Goal: Transaction & Acquisition: Book appointment/travel/reservation

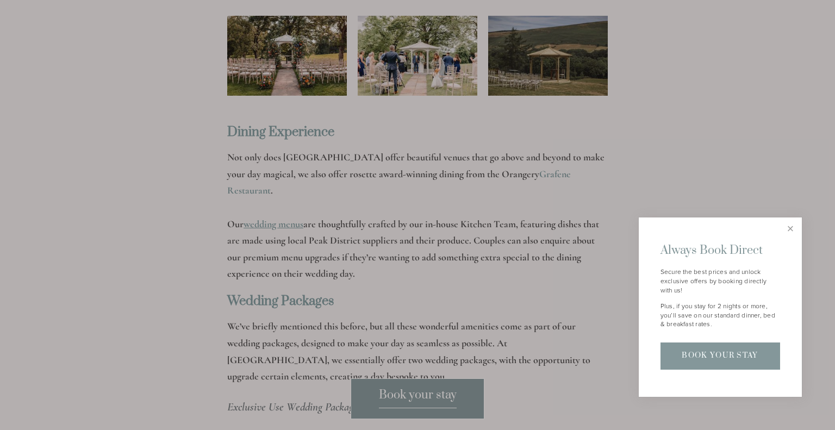
scroll to position [2153, 0]
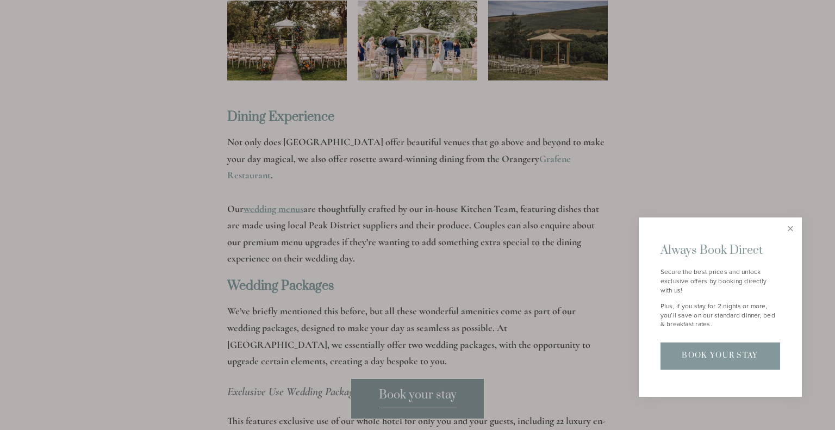
drag, startPoint x: 790, startPoint y: 228, endPoint x: 778, endPoint y: 232, distance: 12.9
click at [789, 228] on link "Close" at bounding box center [790, 228] width 19 height 19
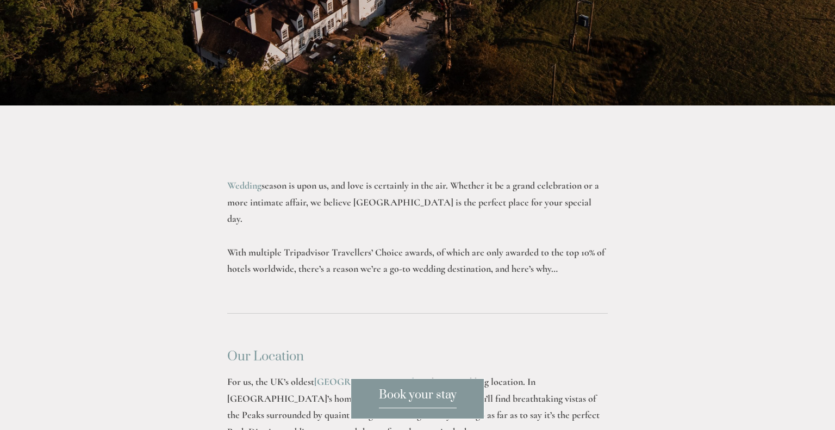
scroll to position [0, 0]
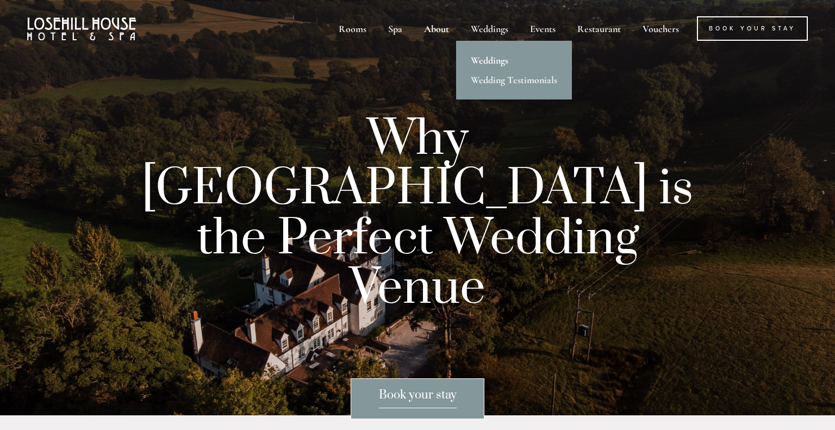
click at [493, 61] on link "Weddings" at bounding box center [514, 61] width 116 height 20
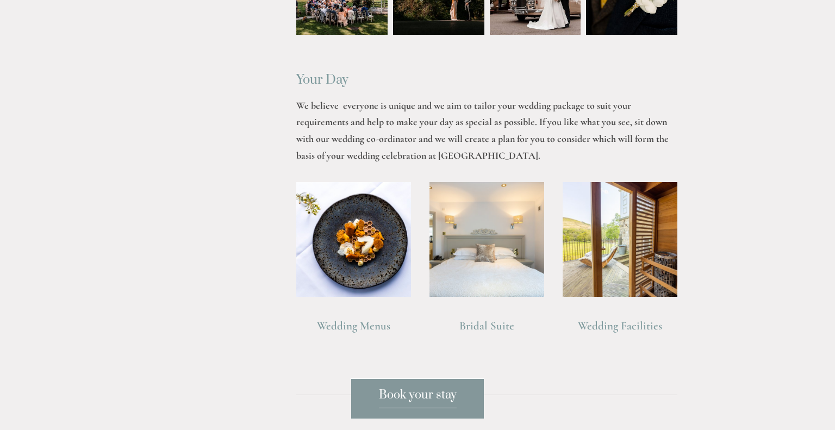
scroll to position [806, 0]
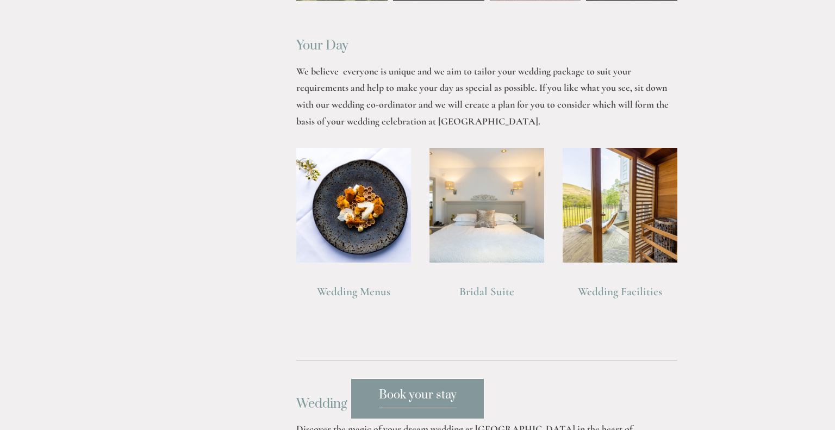
click at [355, 292] on link "Wedding Menus" at bounding box center [353, 292] width 73 height 14
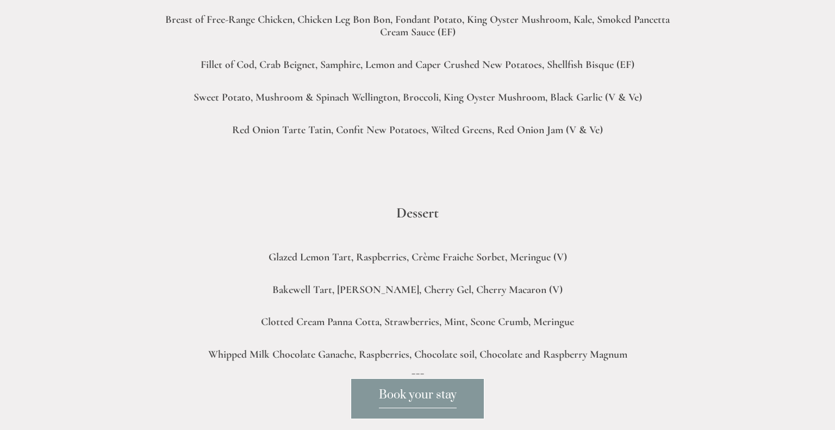
scroll to position [1006, 0]
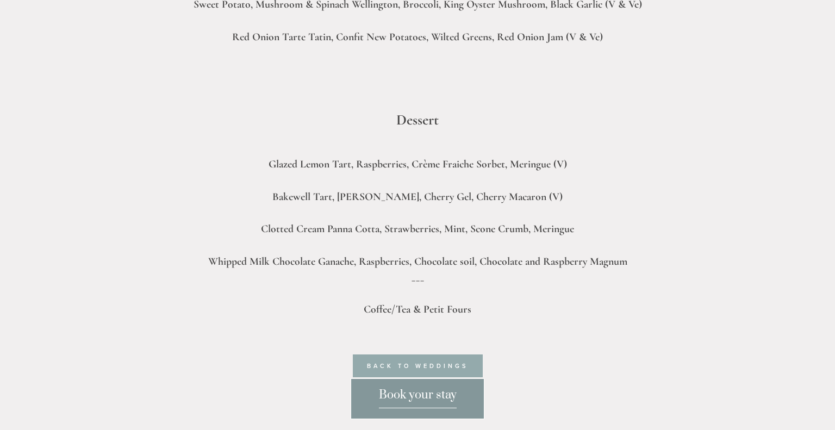
click at [429, 364] on link "back to weddings" at bounding box center [418, 365] width 130 height 23
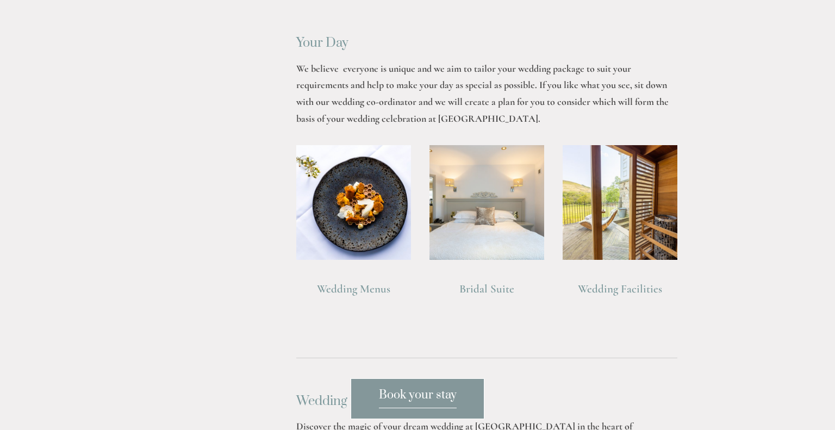
scroll to position [813, 0]
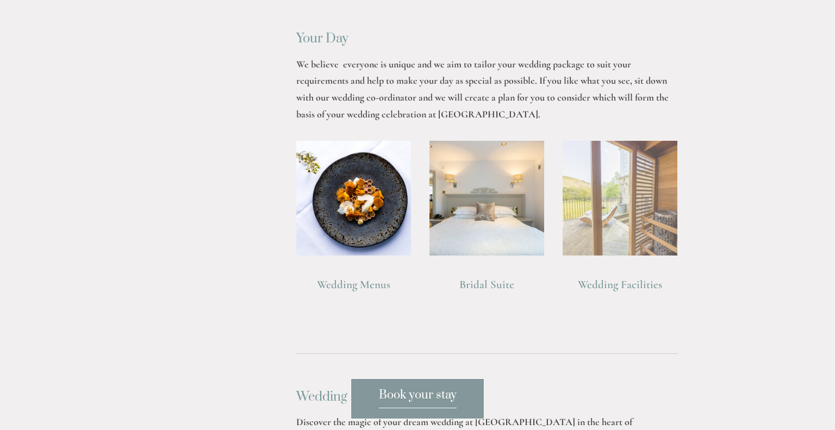
click at [597, 225] on img at bounding box center [620, 198] width 115 height 115
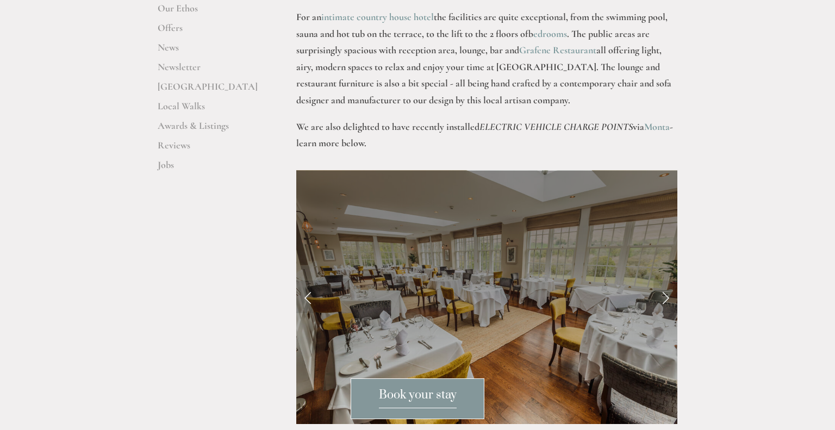
scroll to position [434, 0]
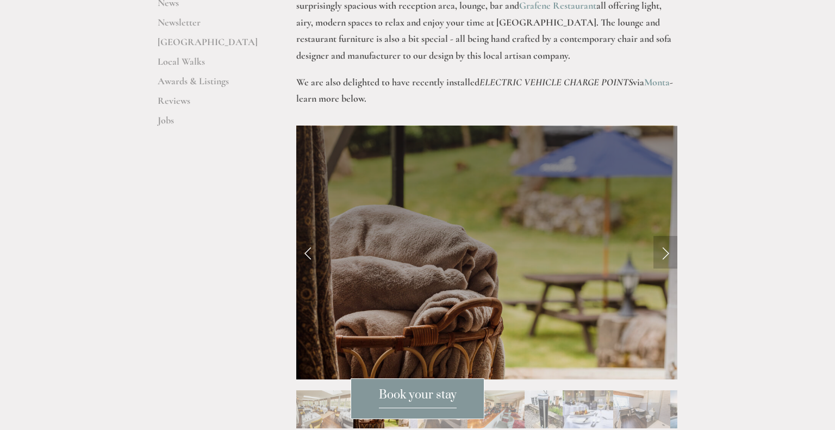
click at [666, 236] on link "Next Slide" at bounding box center [665, 252] width 24 height 33
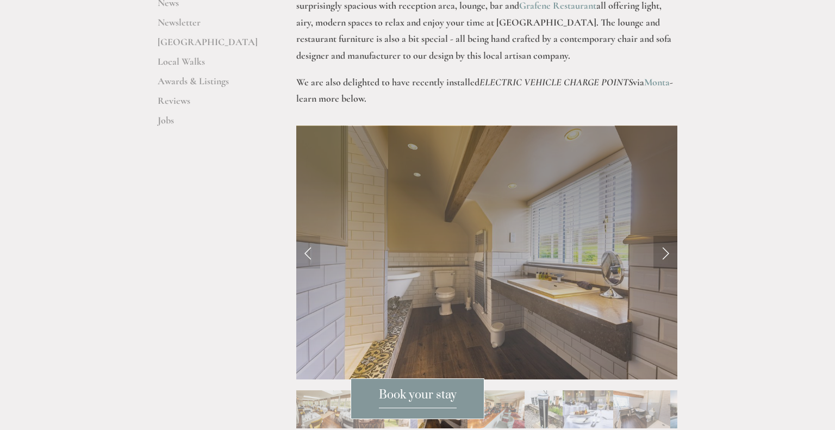
click at [666, 236] on link "Next Slide" at bounding box center [665, 252] width 24 height 33
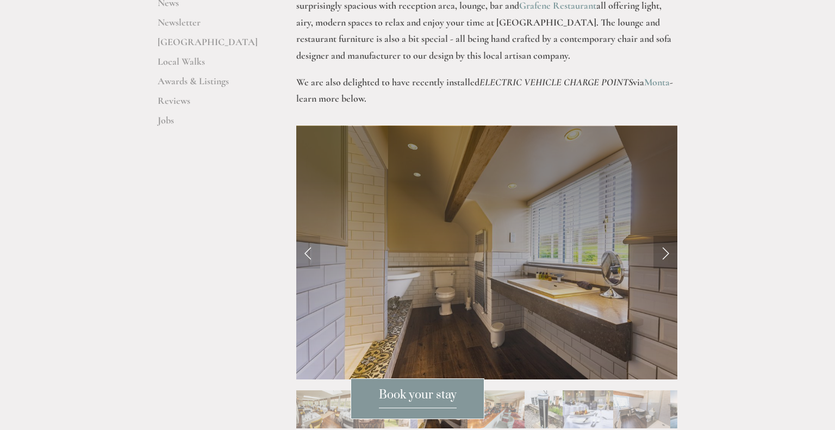
click at [661, 236] on link "Next Slide" at bounding box center [665, 252] width 24 height 33
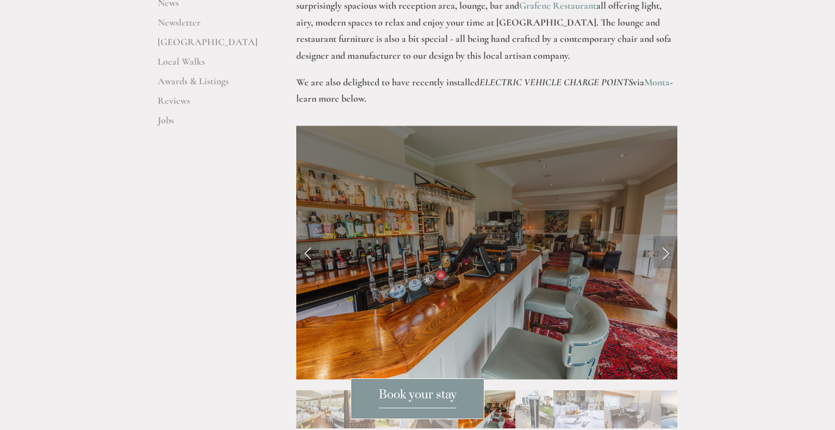
click at [663, 236] on link "Next Slide" at bounding box center [665, 252] width 24 height 33
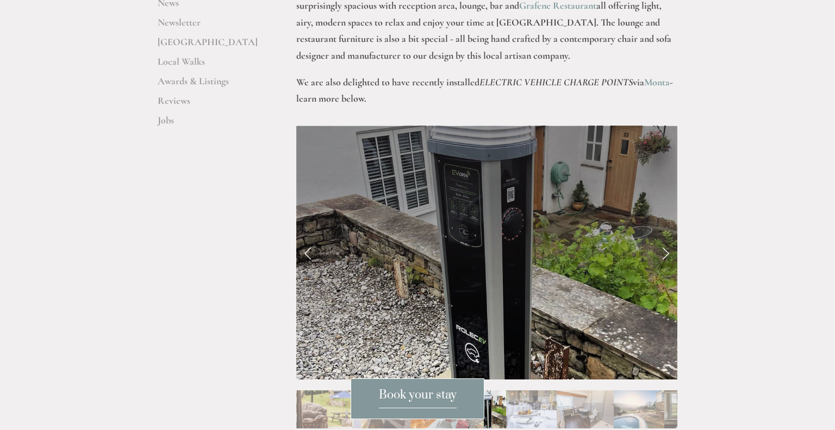
click at [663, 236] on link "Next Slide" at bounding box center [665, 252] width 24 height 33
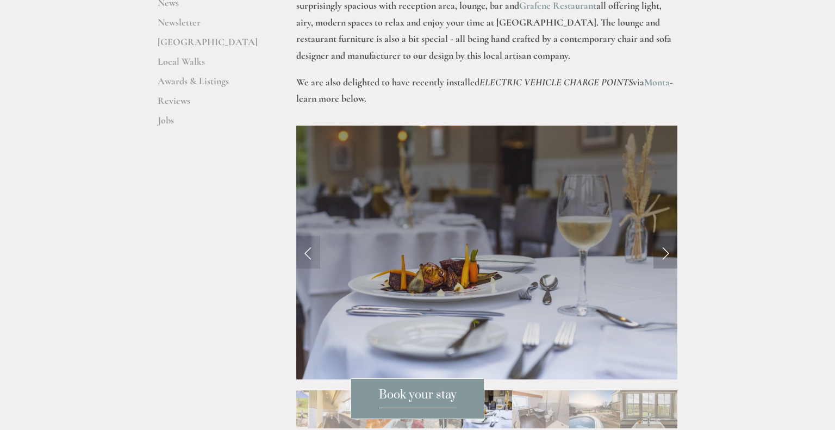
click at [663, 236] on link "Next Slide" at bounding box center [665, 252] width 24 height 33
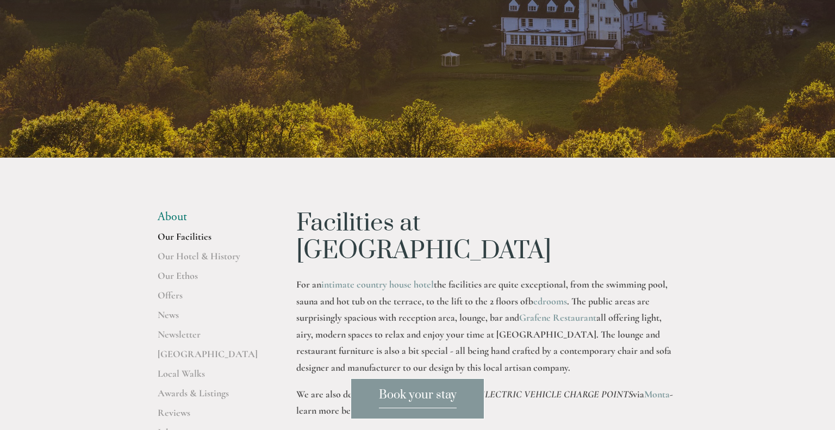
scroll to position [0, 0]
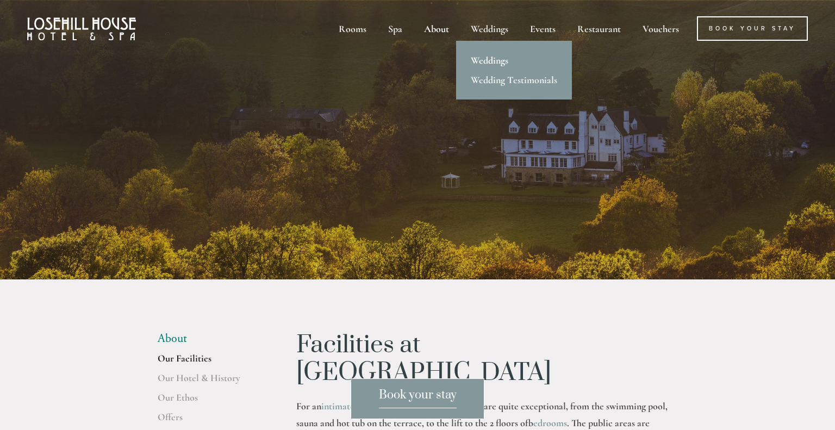
click at [497, 59] on link "Weddings" at bounding box center [514, 61] width 116 height 20
